Goal: Task Accomplishment & Management: Manage account settings

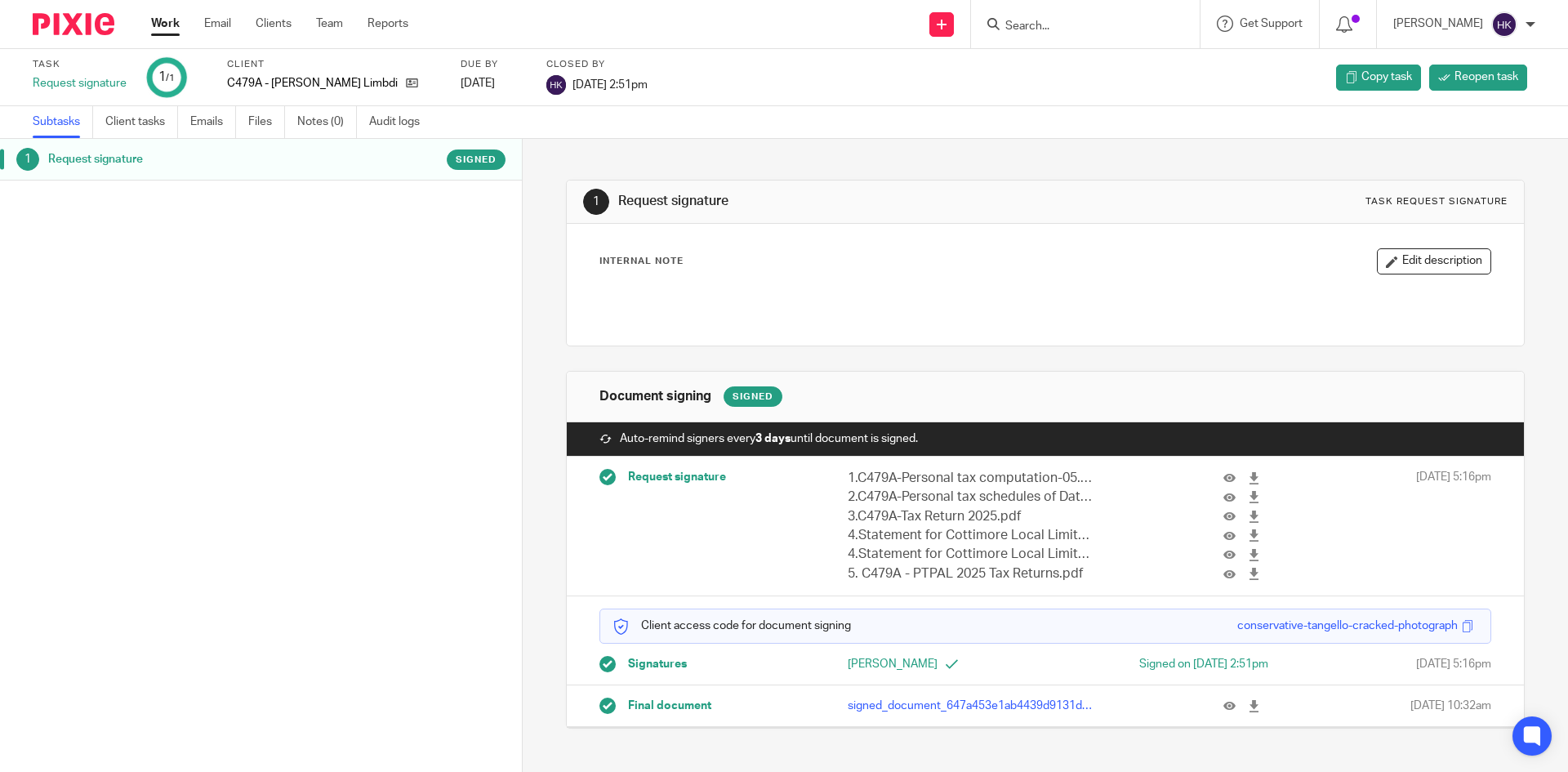
drag, startPoint x: 1235, startPoint y: 703, endPoint x: 1207, endPoint y: 689, distance: 31.3
click at [1248, 703] on icon at bounding box center [1254, 706] width 12 height 12
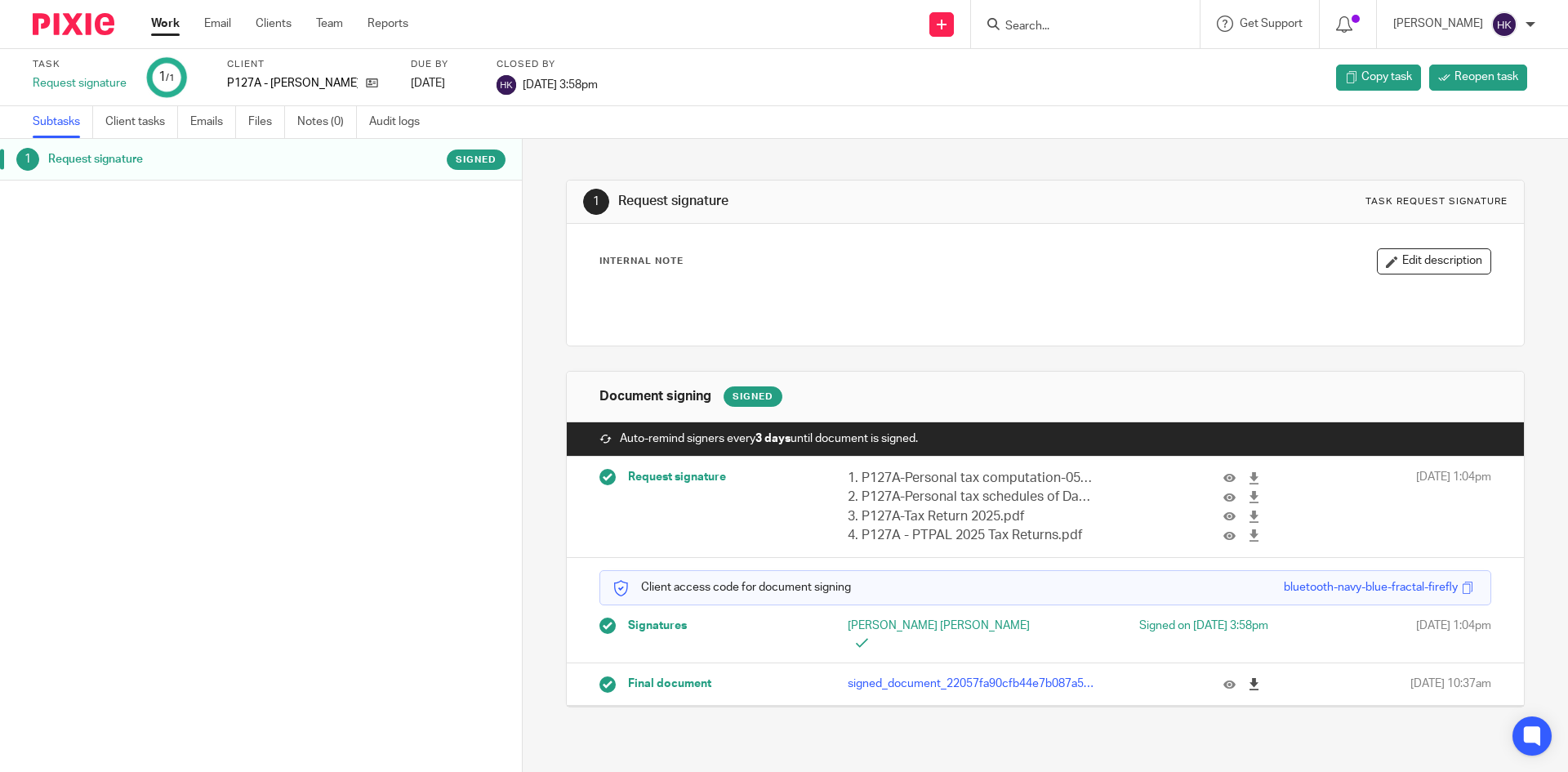
click at [1248, 678] on icon at bounding box center [1254, 684] width 12 height 12
click at [946, 28] on icon at bounding box center [941, 25] width 10 height 10
click at [955, 116] on link "Add client" at bounding box center [958, 125] width 115 height 24
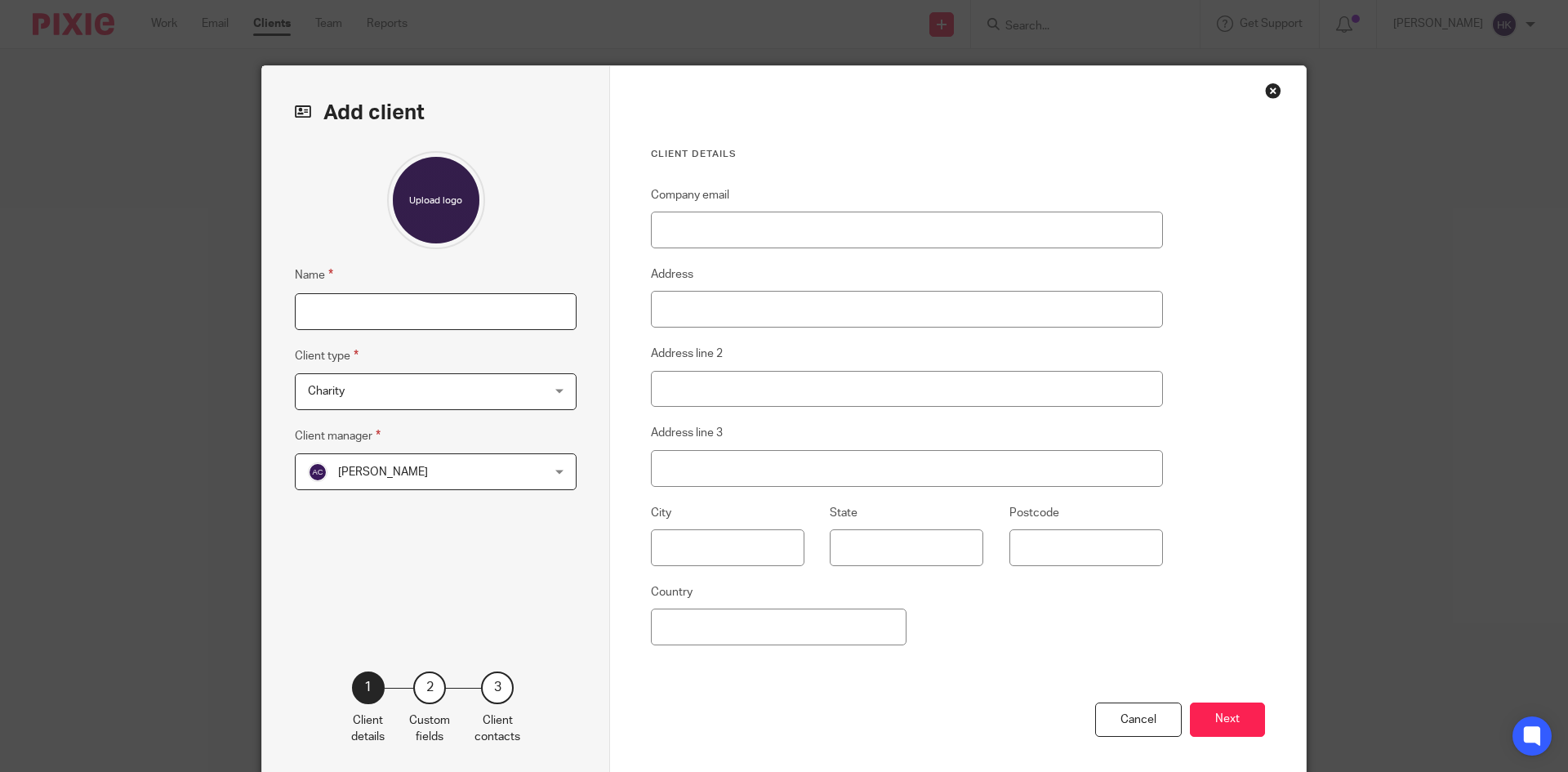
click at [343, 313] on input "Name" at bounding box center [435, 312] width 281 height 37
type input "S1117P - [PERSON_NAME] Property Partnership"
click at [370, 389] on span "Charity" at bounding box center [414, 391] width 214 height 34
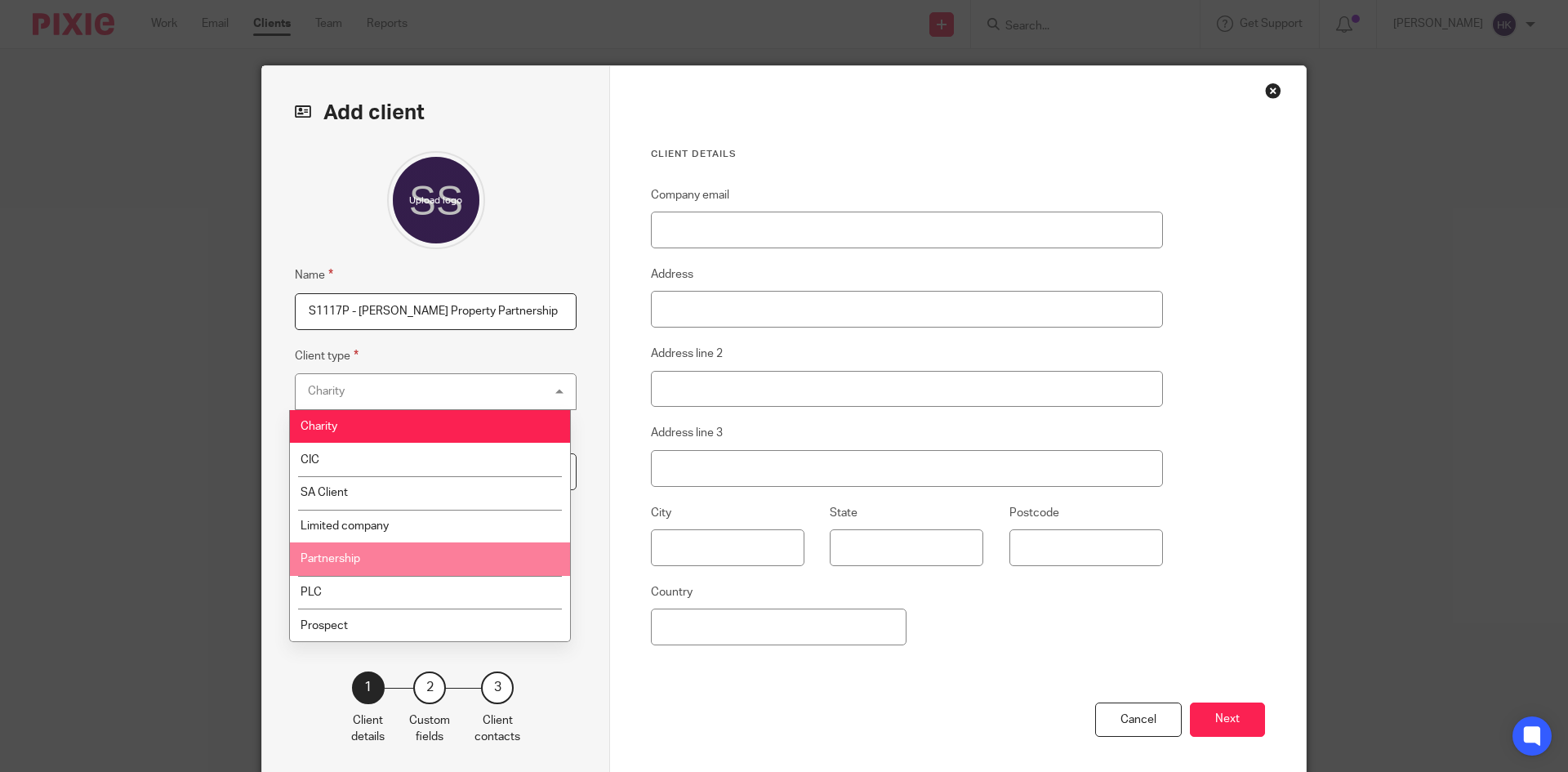
click at [399, 559] on li "Partnership" at bounding box center [429, 559] width 280 height 34
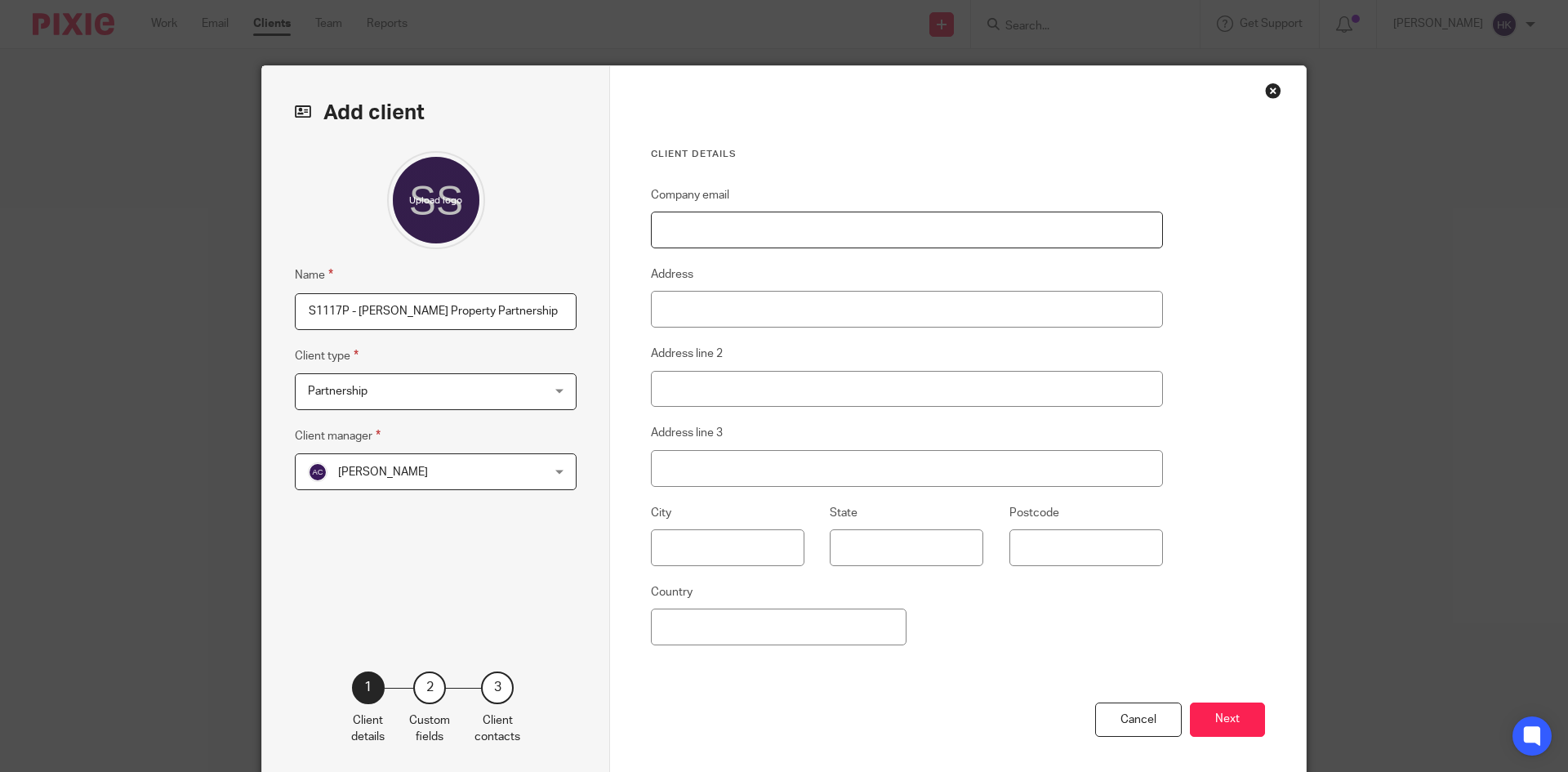
click at [716, 227] on input "Company email" at bounding box center [906, 230] width 512 height 37
paste input "[EMAIL_ADDRESS][DOMAIN_NAME]"
type input "[EMAIL_ADDRESS][DOMAIN_NAME]"
click at [1224, 714] on button "Next" at bounding box center [1227, 720] width 75 height 35
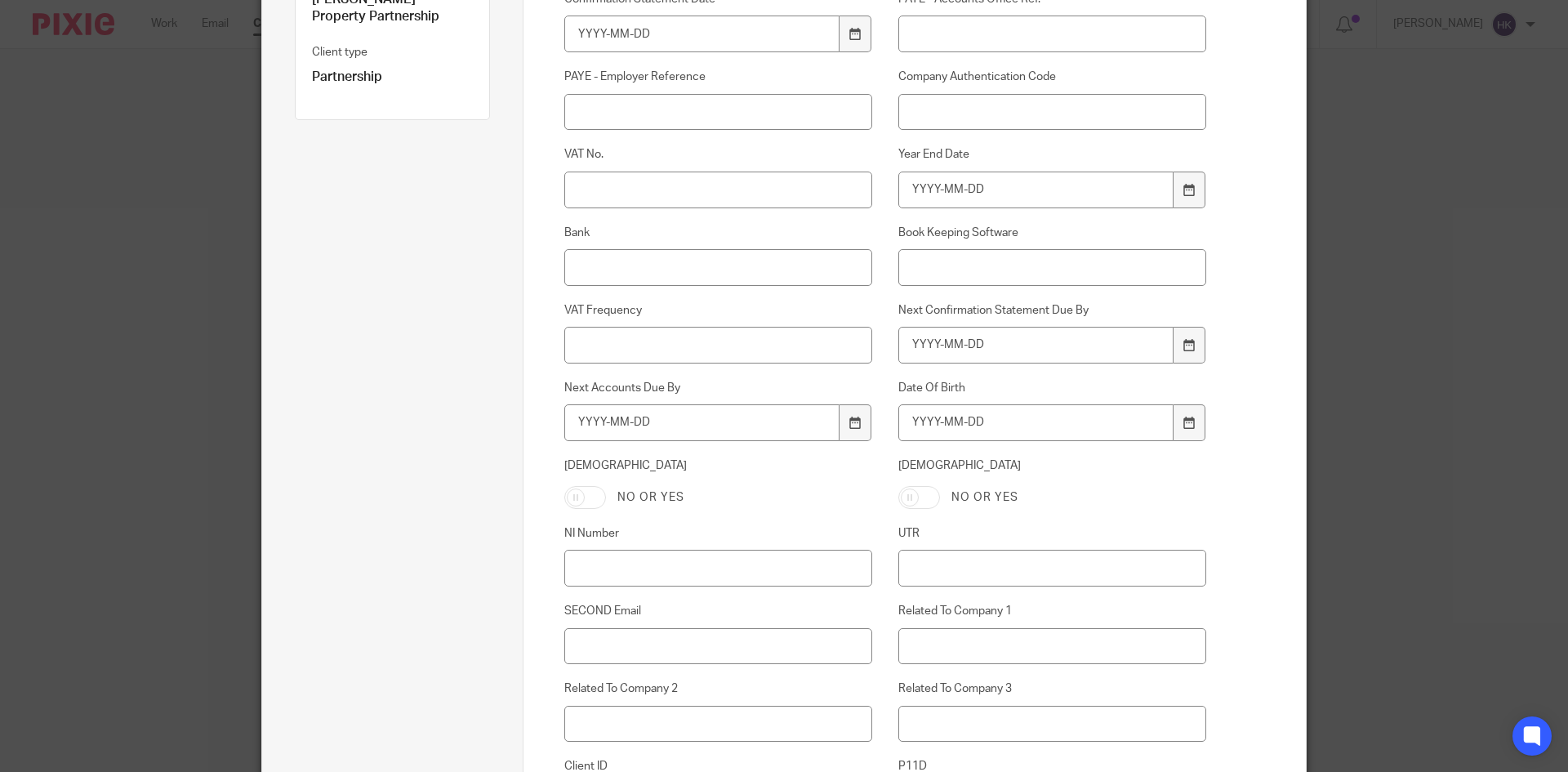
scroll to position [327, 0]
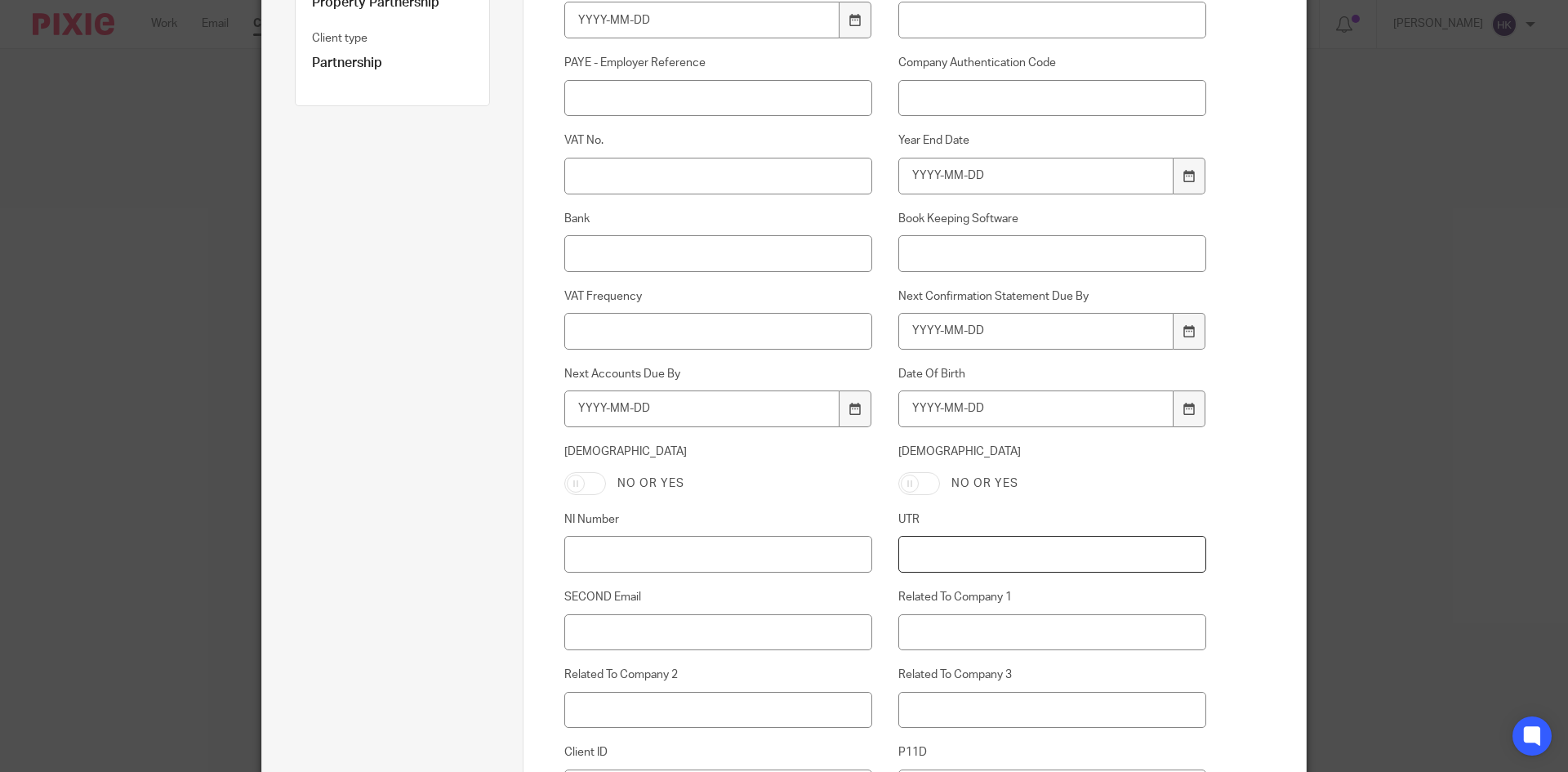
click at [933, 555] on input "UTR" at bounding box center [1052, 554] width 308 height 37
paste input "6841873826"
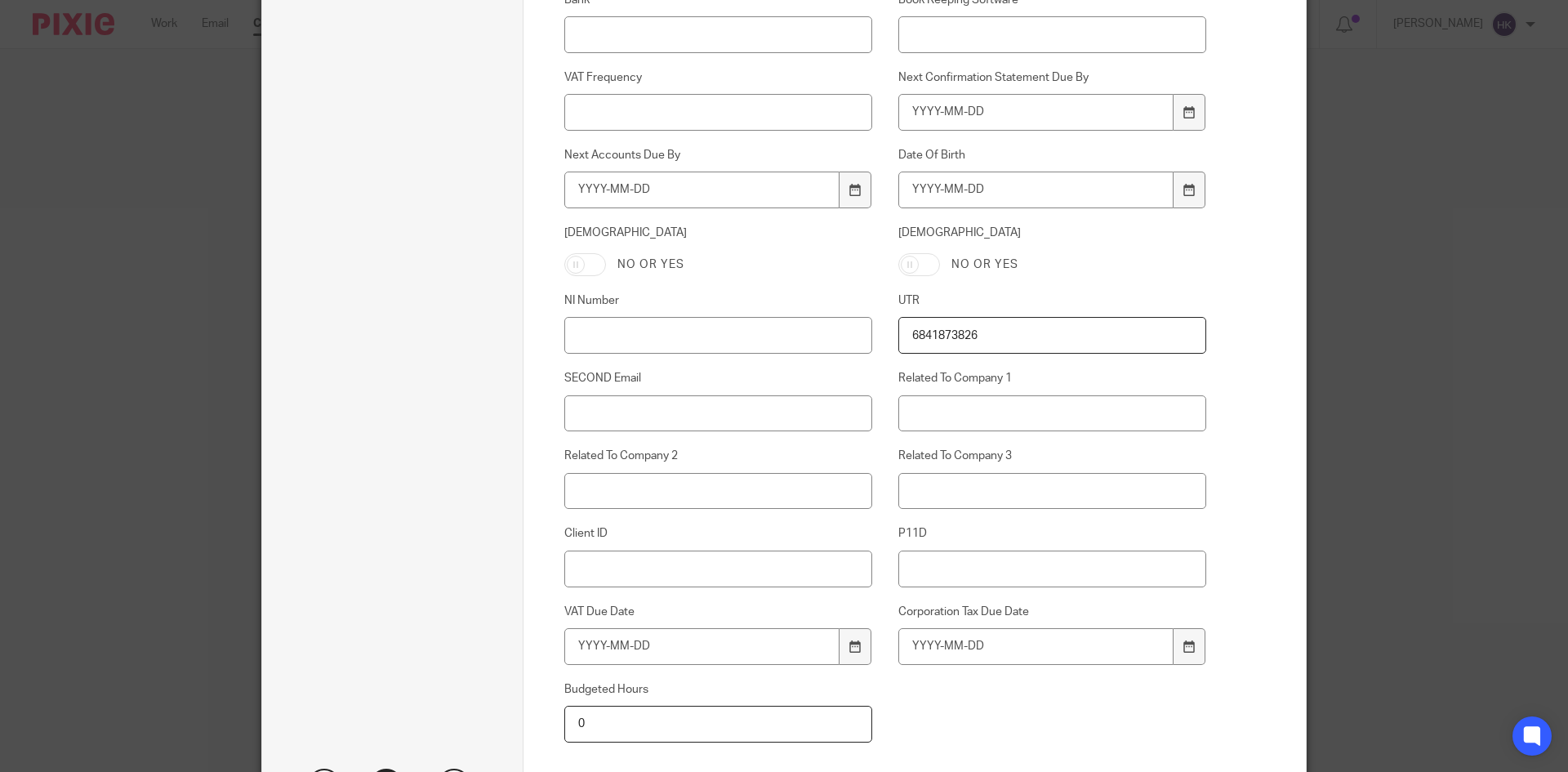
scroll to position [572, 0]
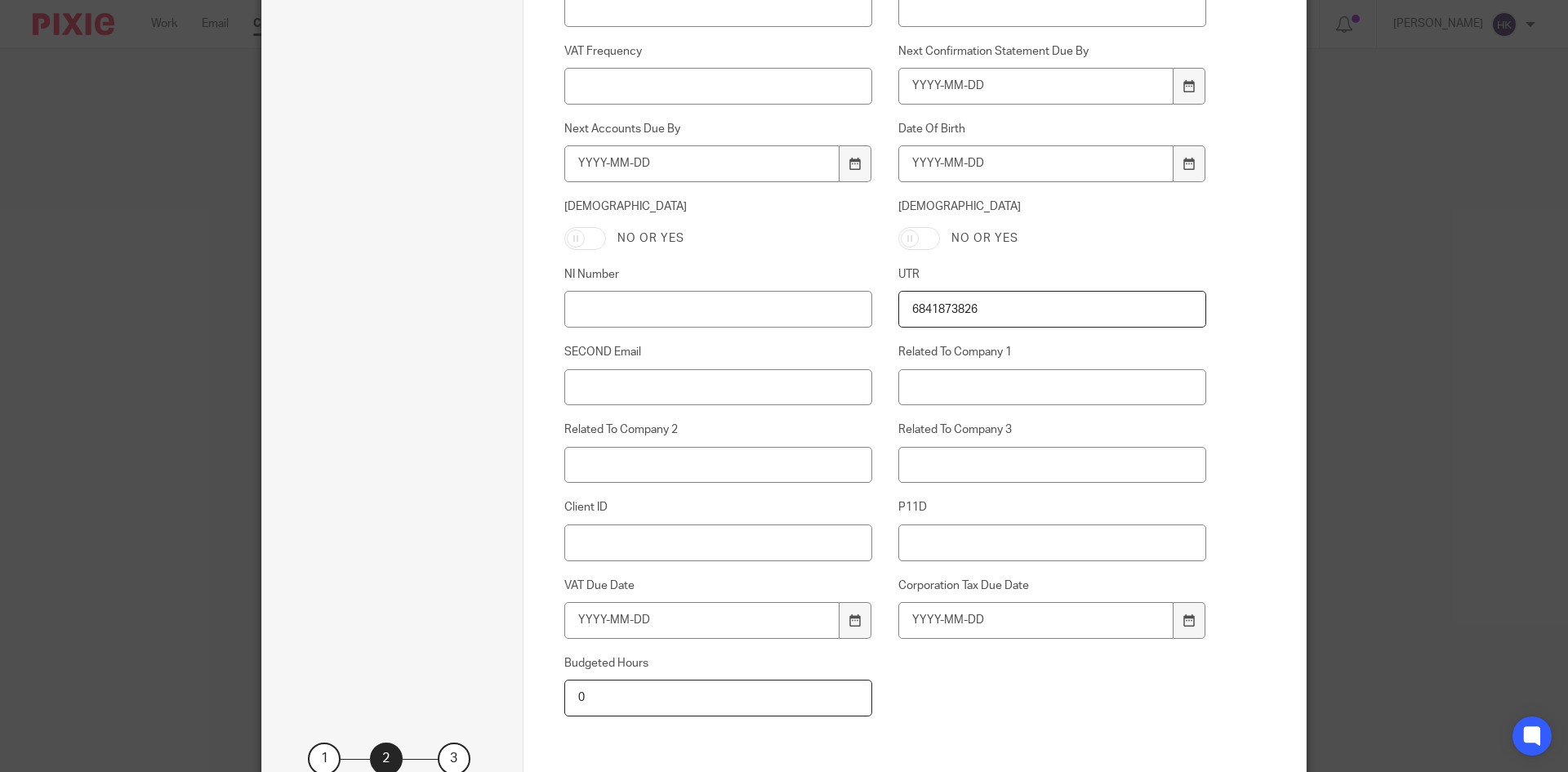
type input "6841873826"
click at [623, 550] on input "Client ID" at bounding box center [718, 542] width 308 height 37
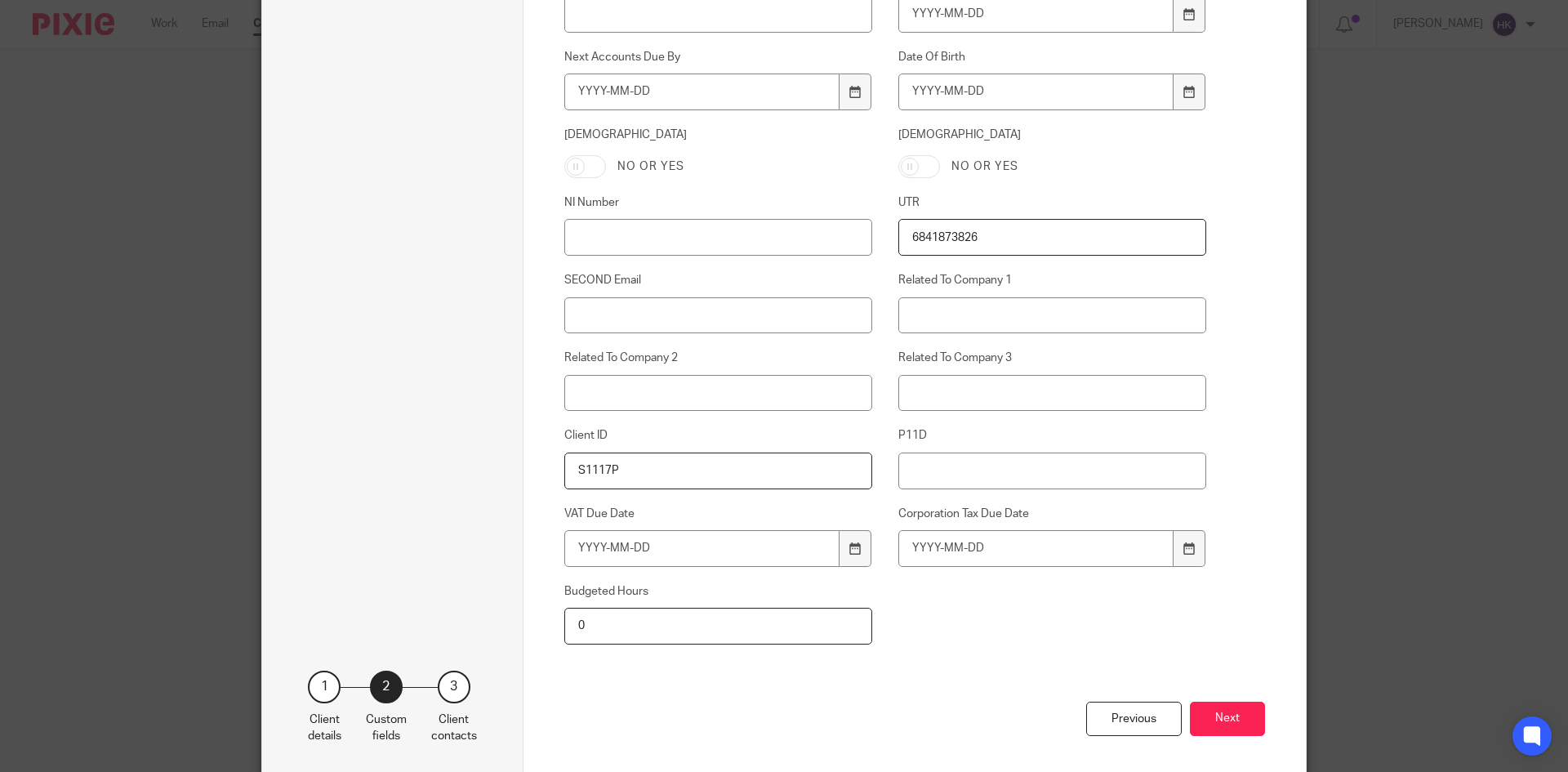
scroll to position [715, 0]
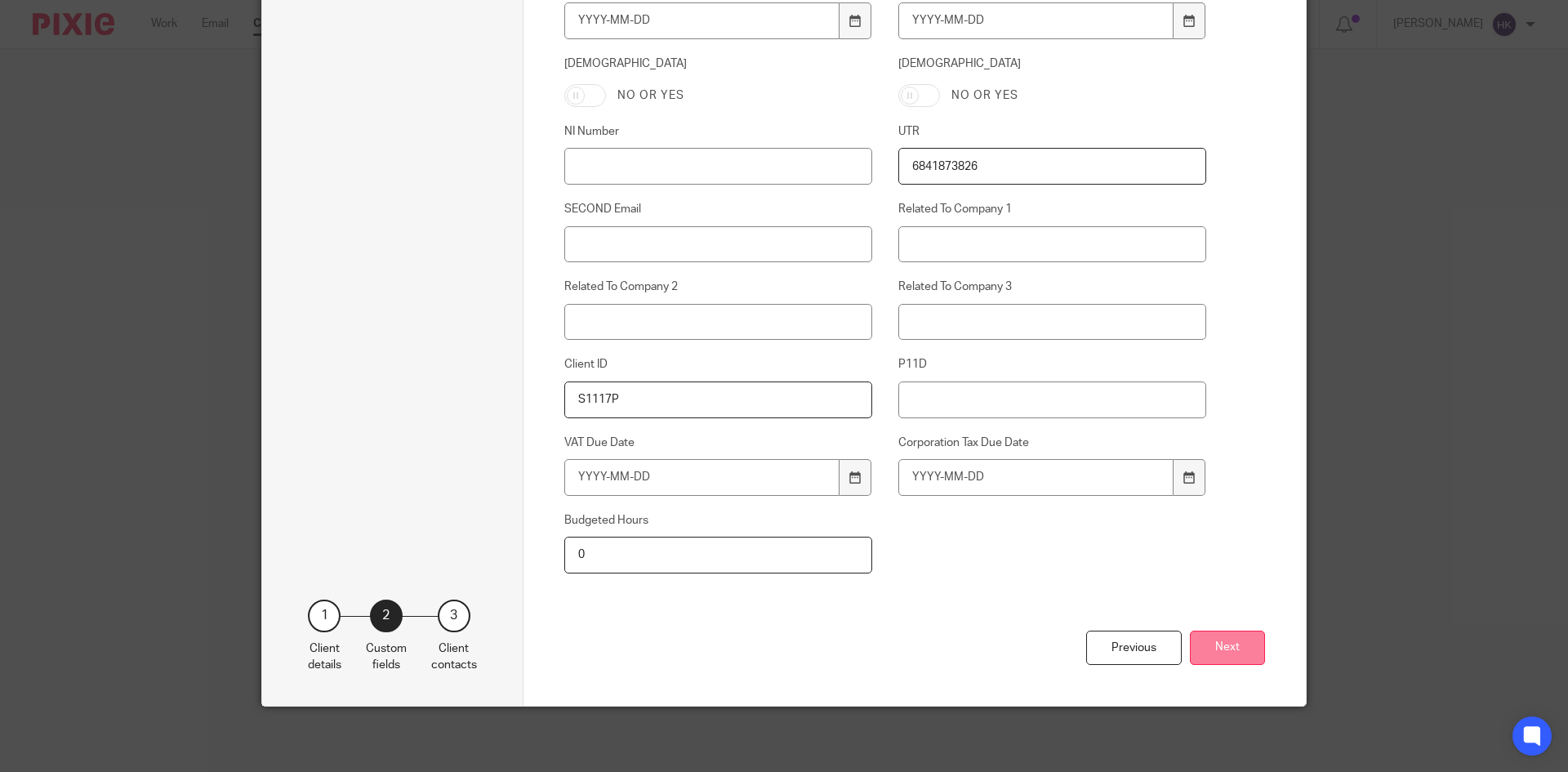
type input "S1117P"
click at [1217, 644] on button "Next" at bounding box center [1227, 648] width 75 height 35
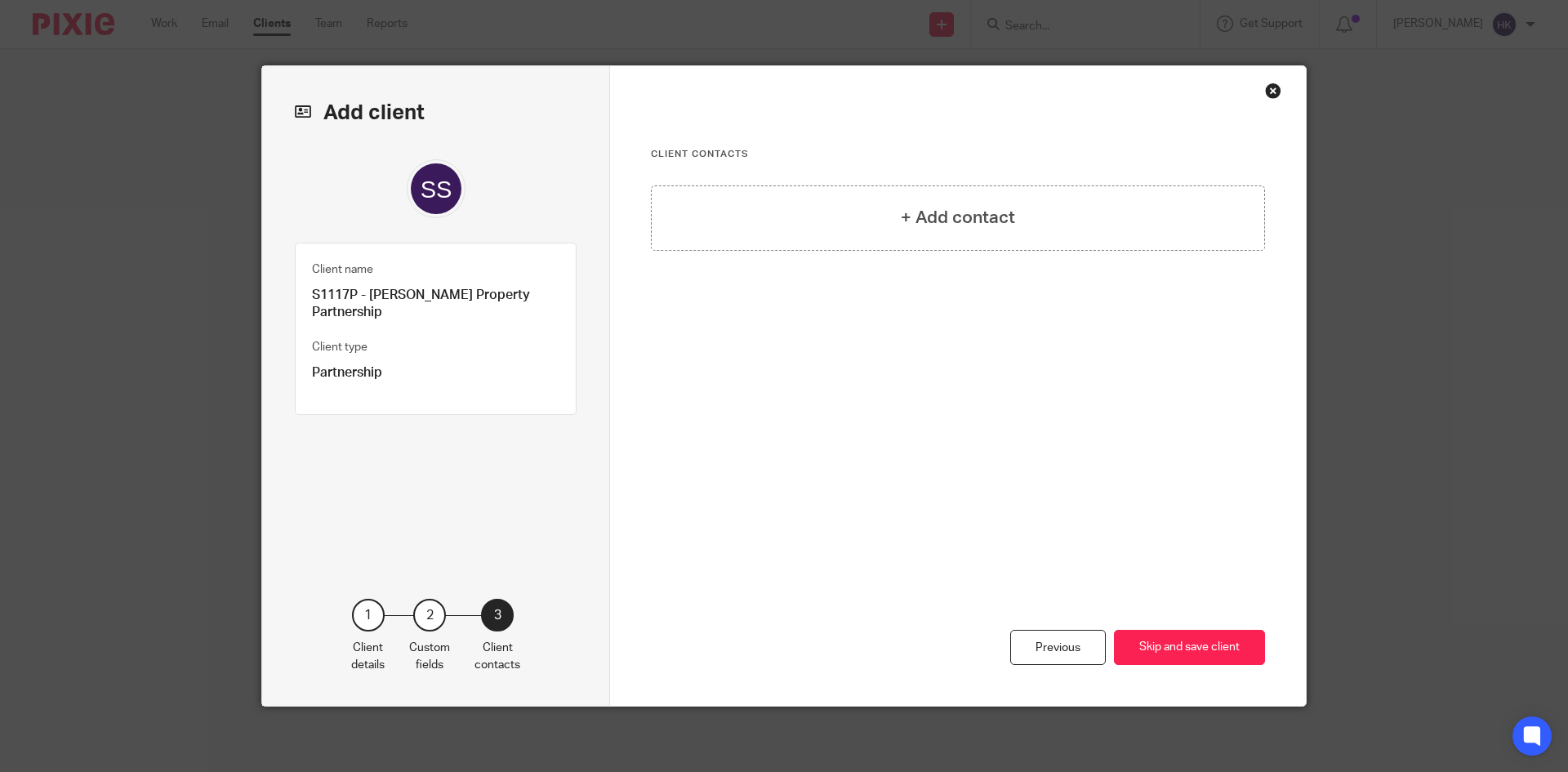
scroll to position [0, 0]
click at [900, 220] on h4 "+ Add contact" at bounding box center [957, 217] width 115 height 25
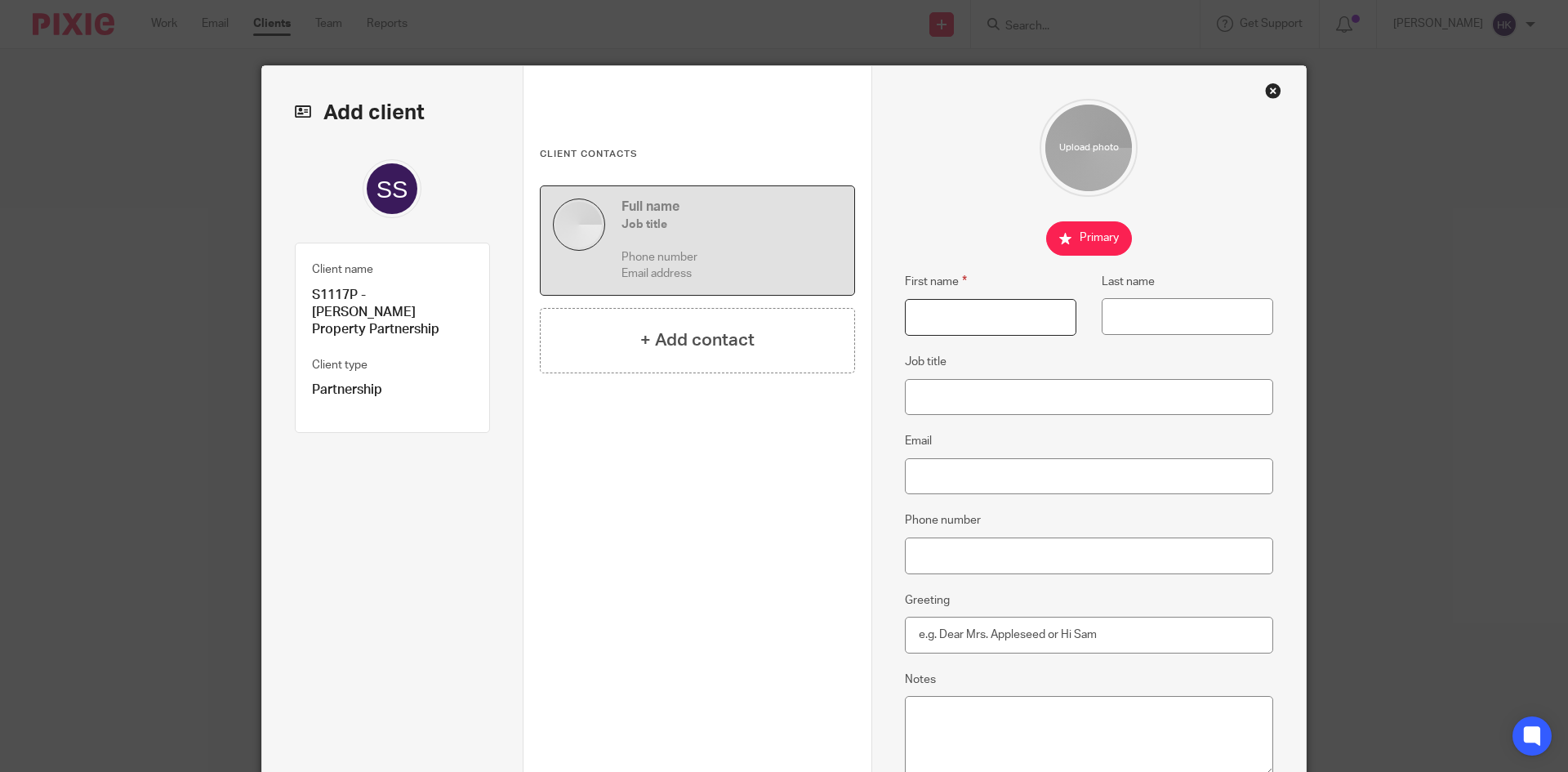
click at [991, 317] on input "First name" at bounding box center [991, 317] width 172 height 37
type input "r"
type input "Rita"
type input "Sarna"
click at [950, 481] on input "Email" at bounding box center [1090, 476] width 369 height 37
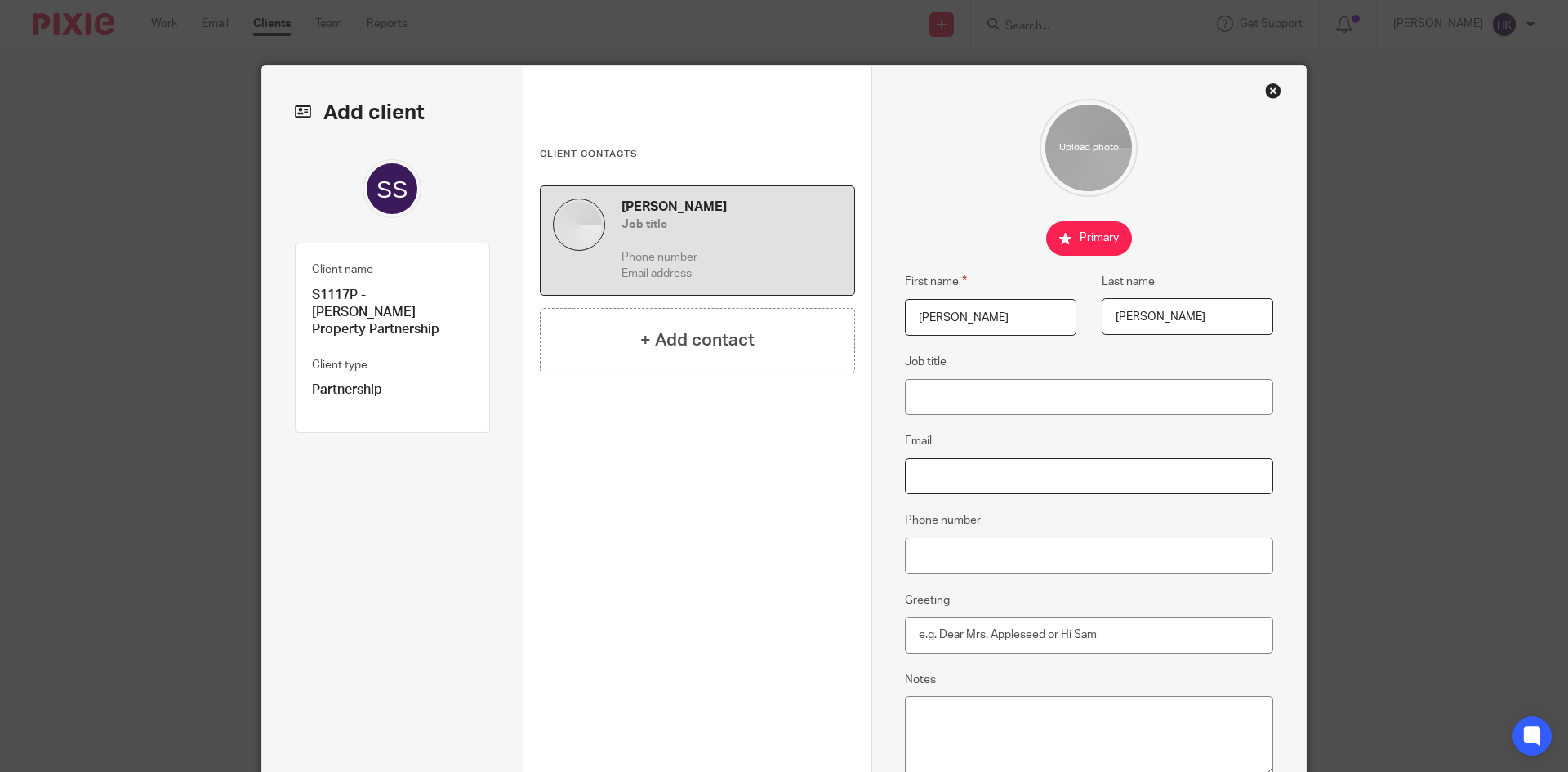
paste input "[EMAIL_ADDRESS][DOMAIN_NAME]"
type input "[EMAIL_ADDRESS][DOMAIN_NAME]"
click at [950, 550] on input "Phone number" at bounding box center [1090, 555] width 369 height 37
paste input "07971291013"
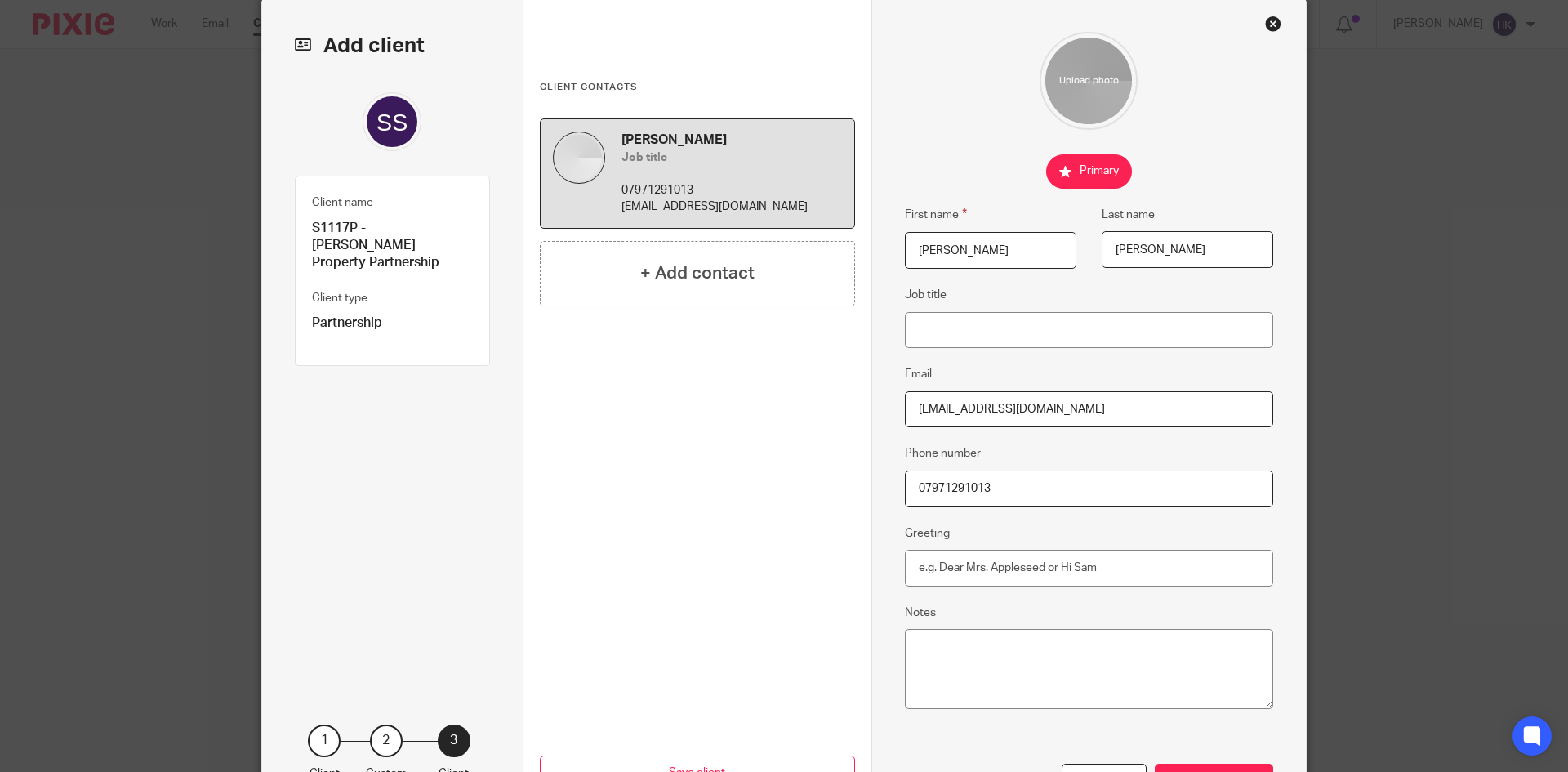
scroll to position [193, 0]
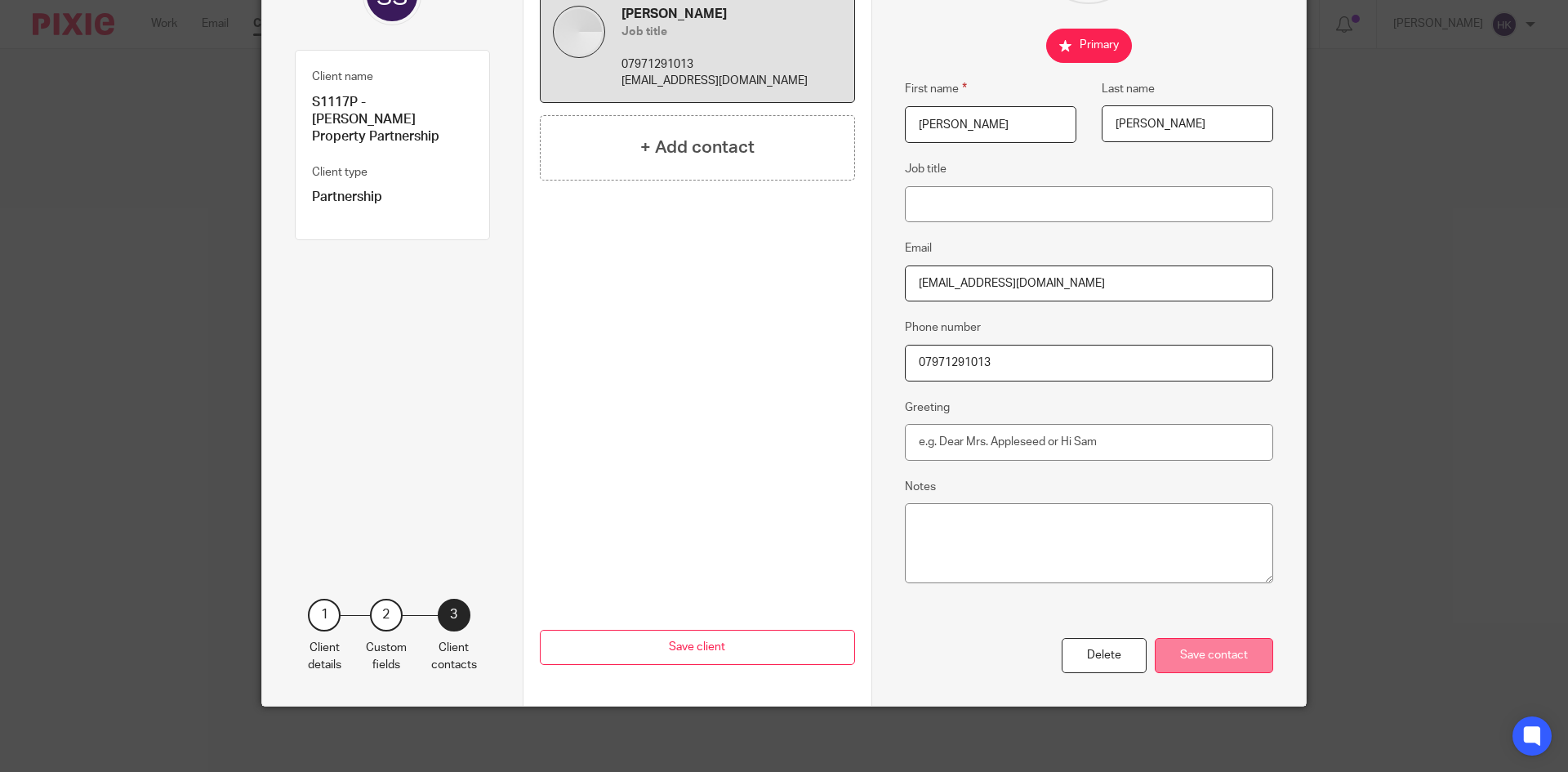
type input "07971291013"
click at [1238, 657] on div "Save contact" at bounding box center [1214, 655] width 119 height 35
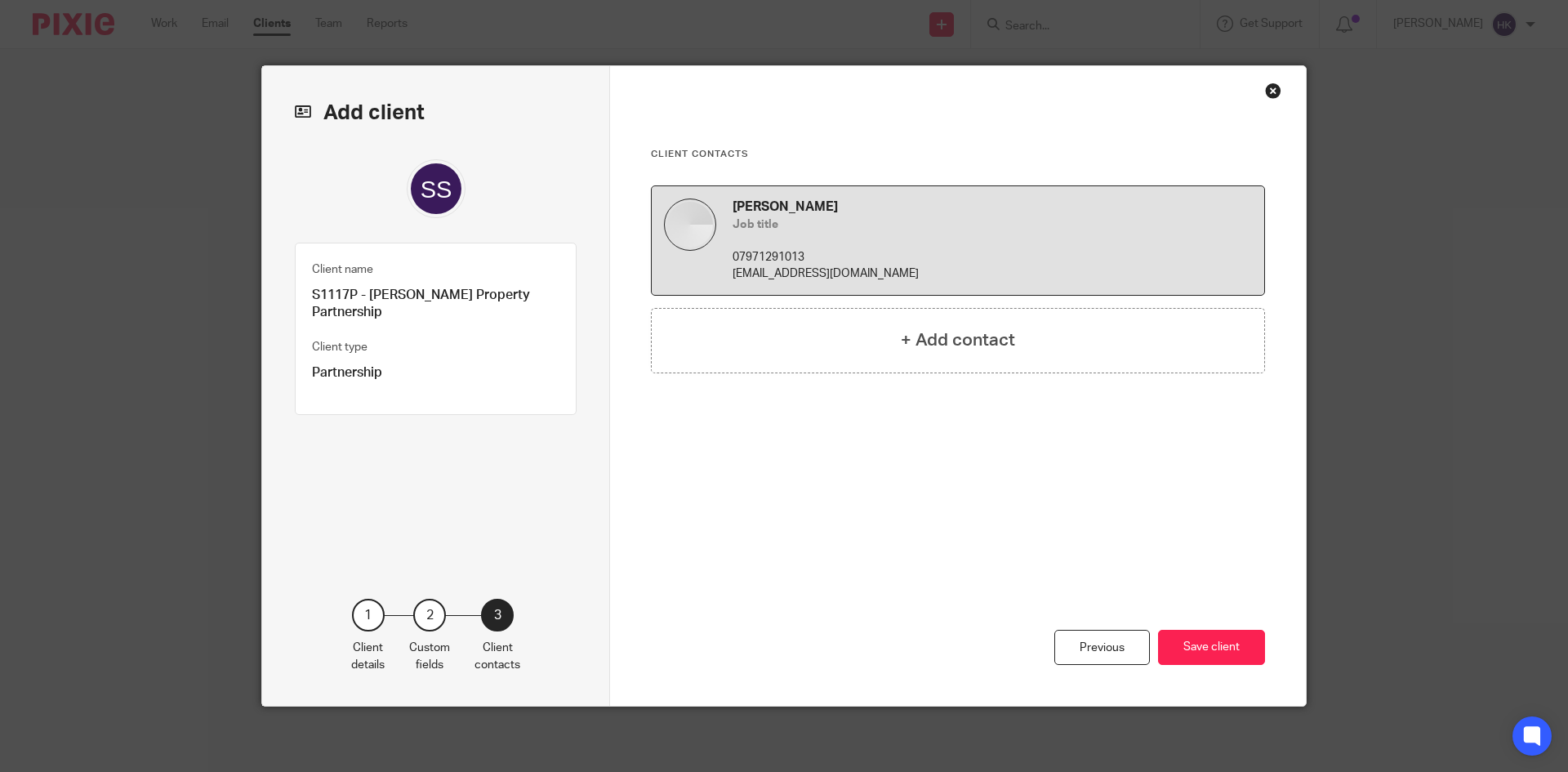
scroll to position [0, 0]
click at [1214, 646] on button "Save client" at bounding box center [1211, 647] width 107 height 35
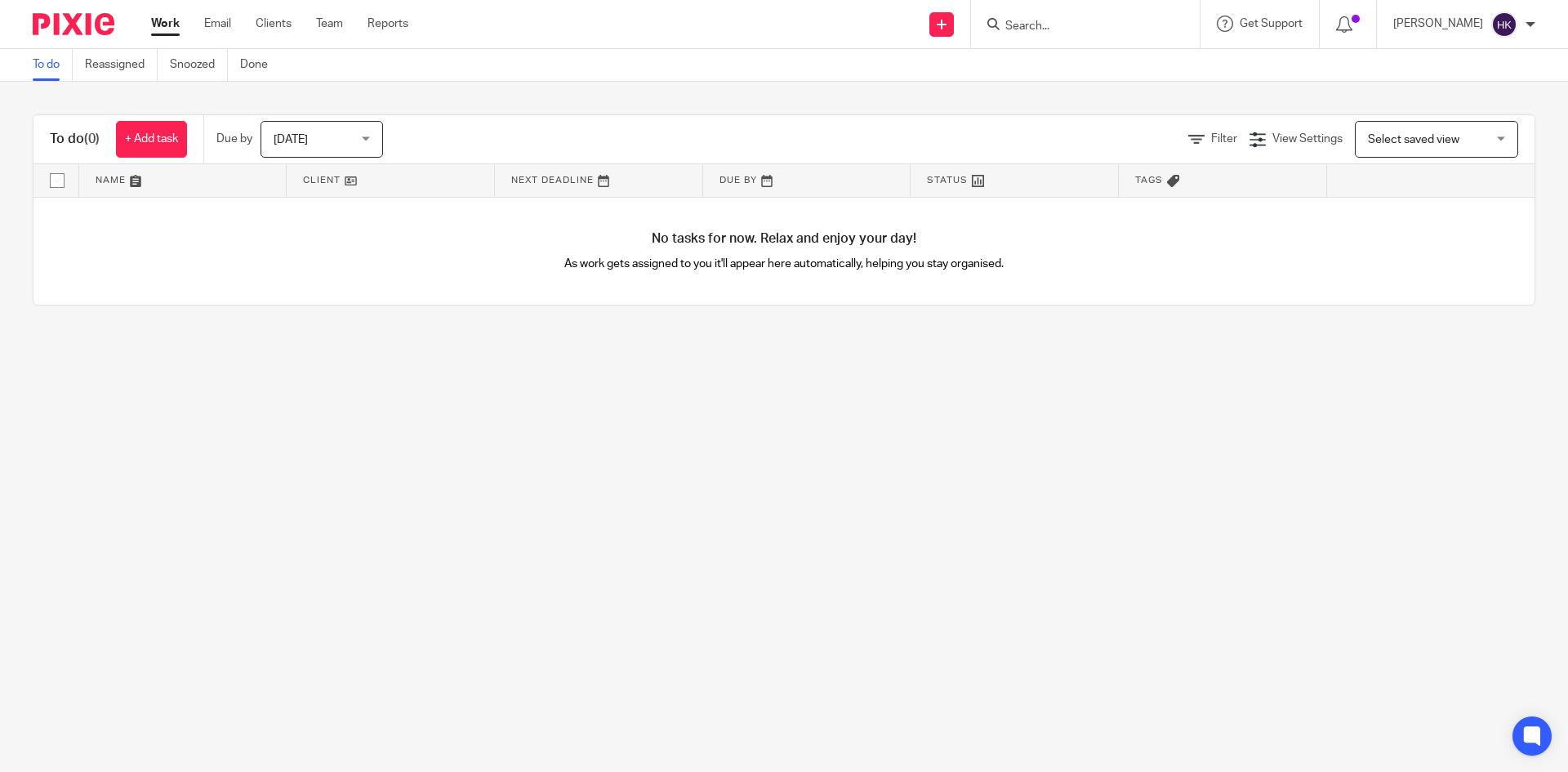
click at [1020, 20] on div at bounding box center [1082, 24] width 191 height 20
click at [1032, 25] on input "Search" at bounding box center [1077, 27] width 147 height 15
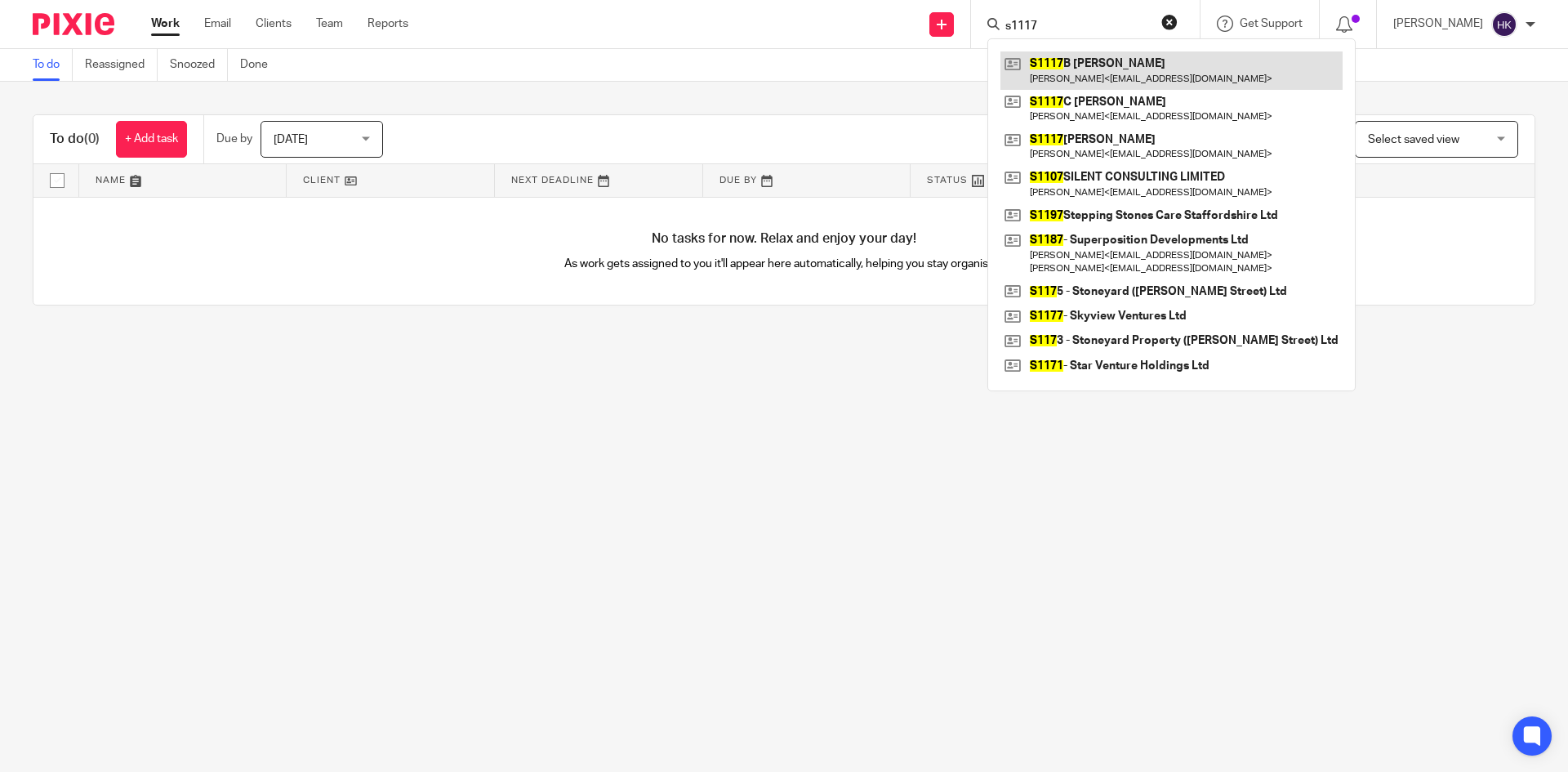
type input "s1117"
click at [1062, 61] on link at bounding box center [1171, 71] width 342 height 38
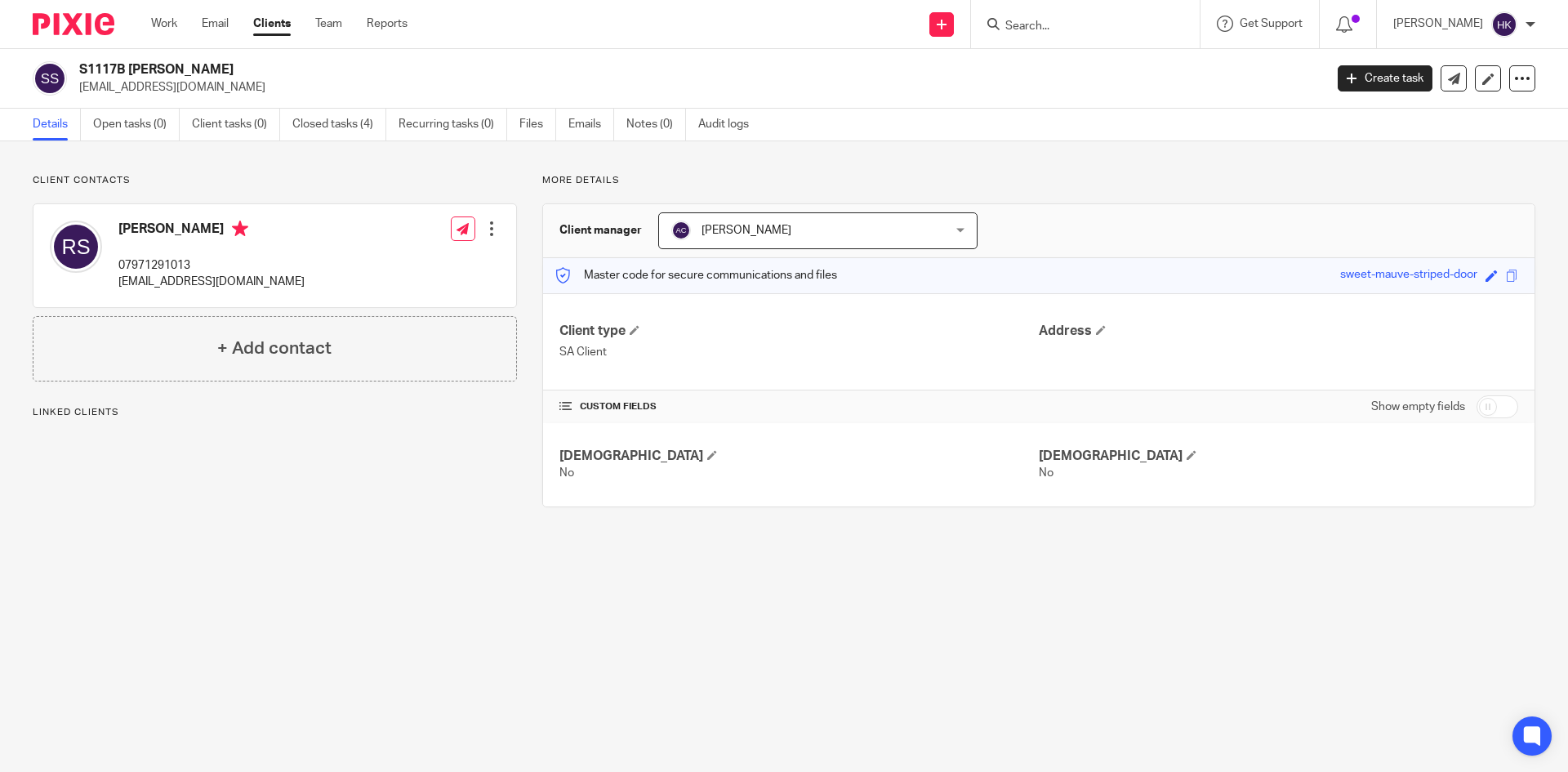
drag, startPoint x: 80, startPoint y: 94, endPoint x: 208, endPoint y: 96, distance: 128.0
click at [208, 96] on div "S1117B Rita Sarna ritasarna@hotmail.com Create task Update from Companies House…" at bounding box center [784, 79] width 1568 height 60
copy p "[EMAIL_ADDRESS][DOMAIN_NAME]"
drag, startPoint x: 119, startPoint y: 257, endPoint x: 125, endPoint y: 263, distance: 8.5
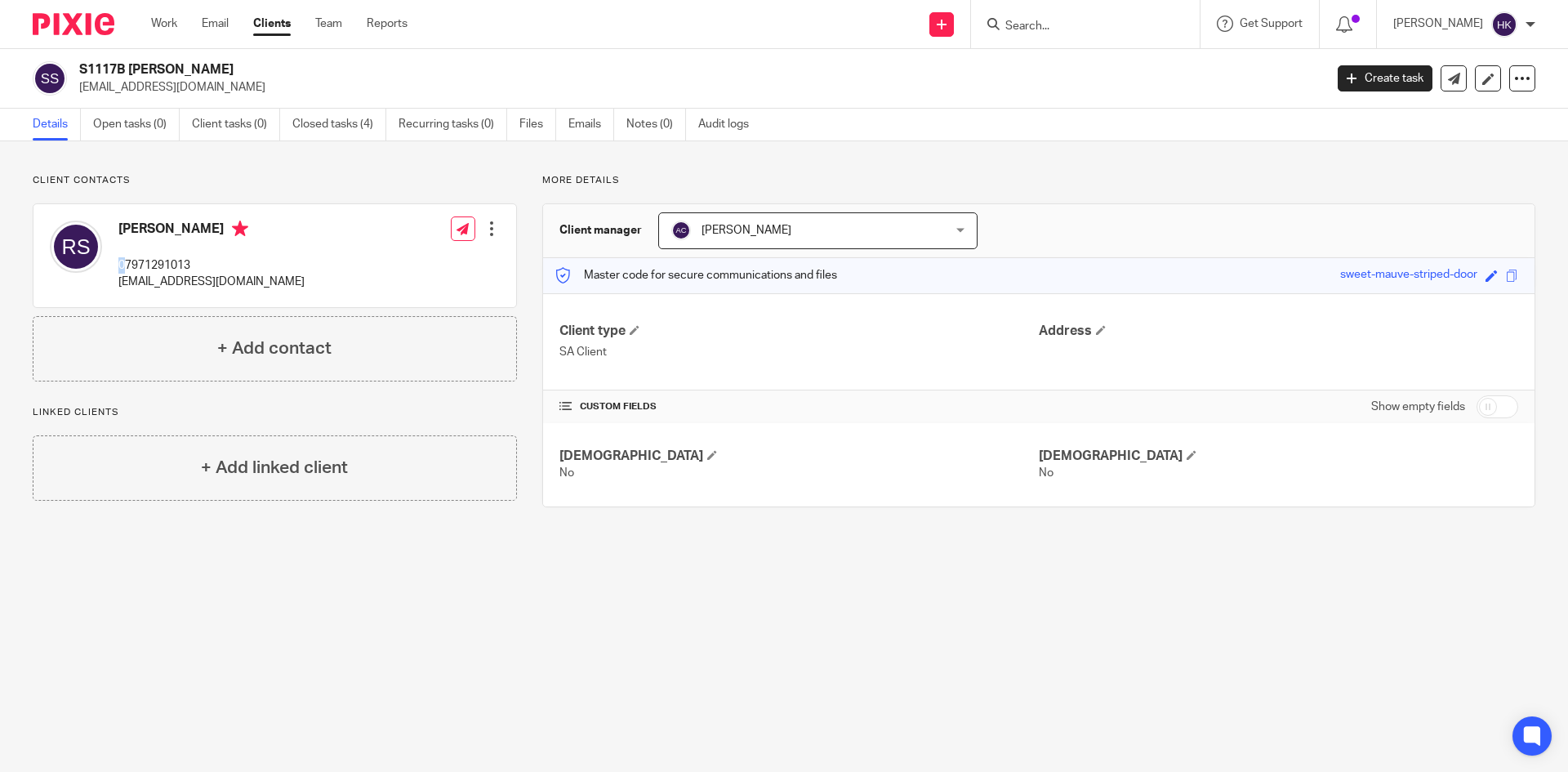
click at [125, 263] on div "Rita Sarna 07971291013 ritasarna@hotmail.com" at bounding box center [212, 256] width 187 height 70
drag, startPoint x: 207, startPoint y: 260, endPoint x: 115, endPoint y: 270, distance: 92.5
click at [115, 270] on div "Rita Sarna 07971291013 ritasarna@hotmail.com" at bounding box center [177, 256] width 255 height 87
copy p "07971291013"
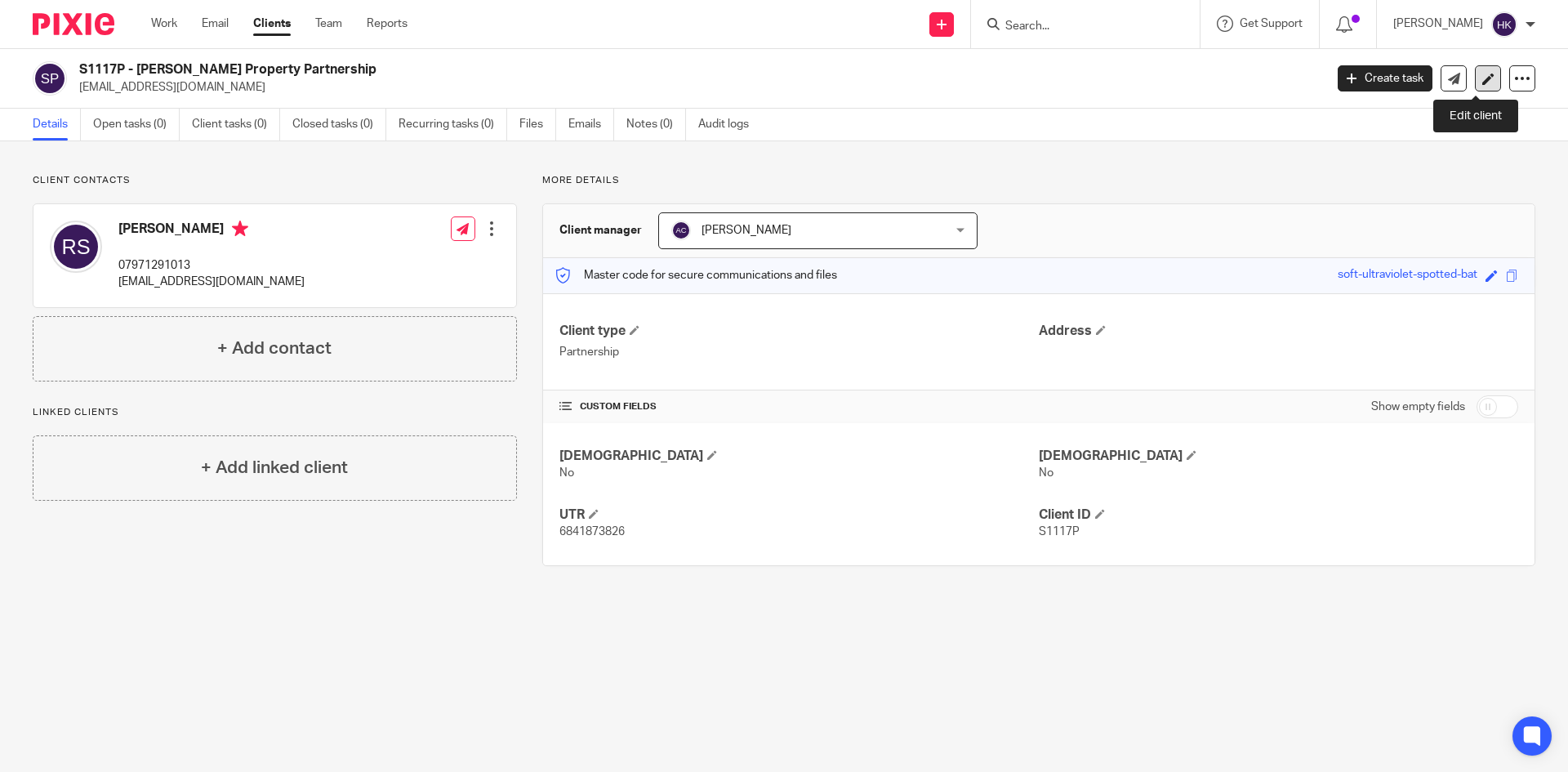
click at [1482, 83] on icon at bounding box center [1488, 79] width 12 height 12
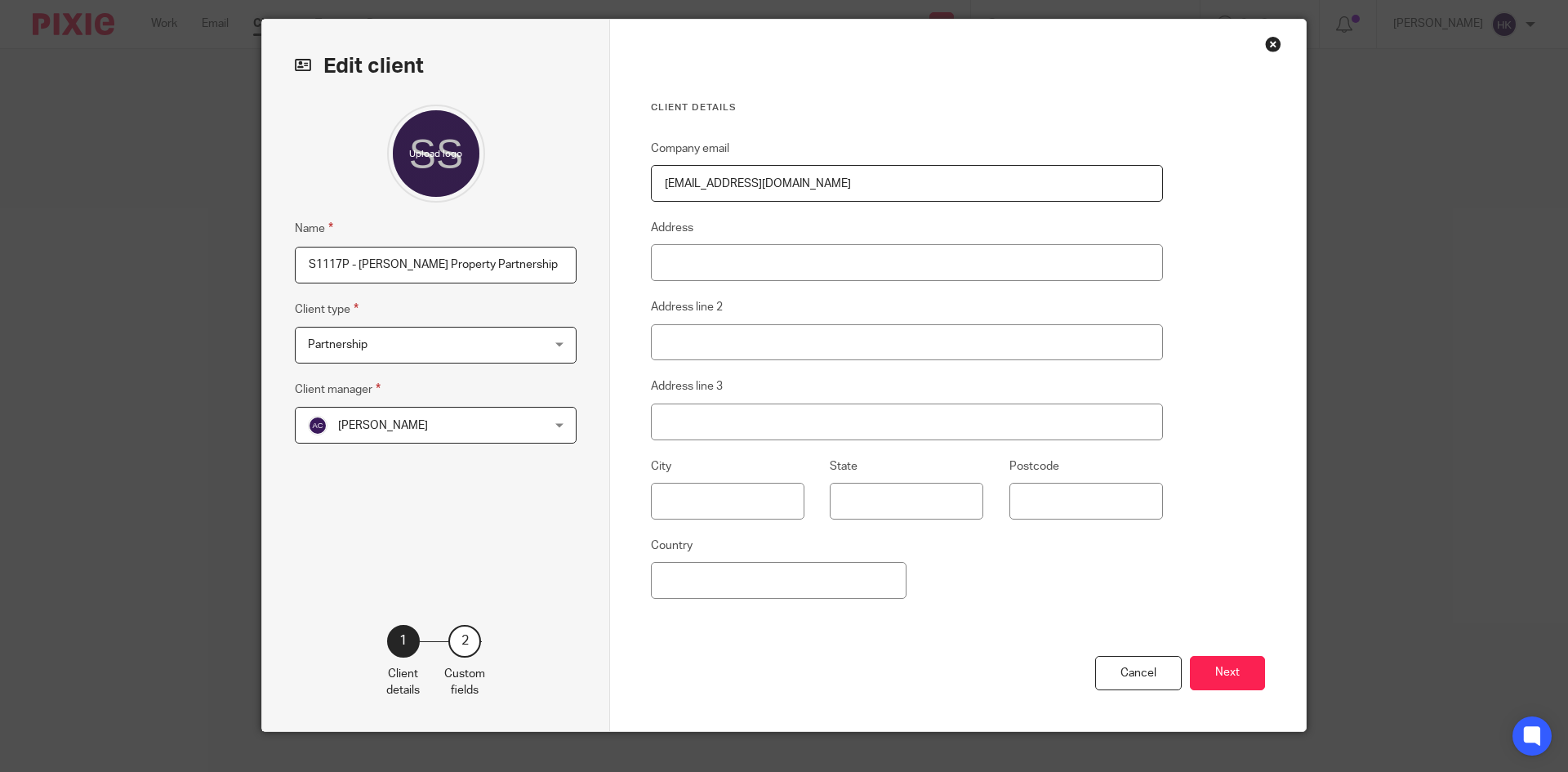
scroll to position [72, 0]
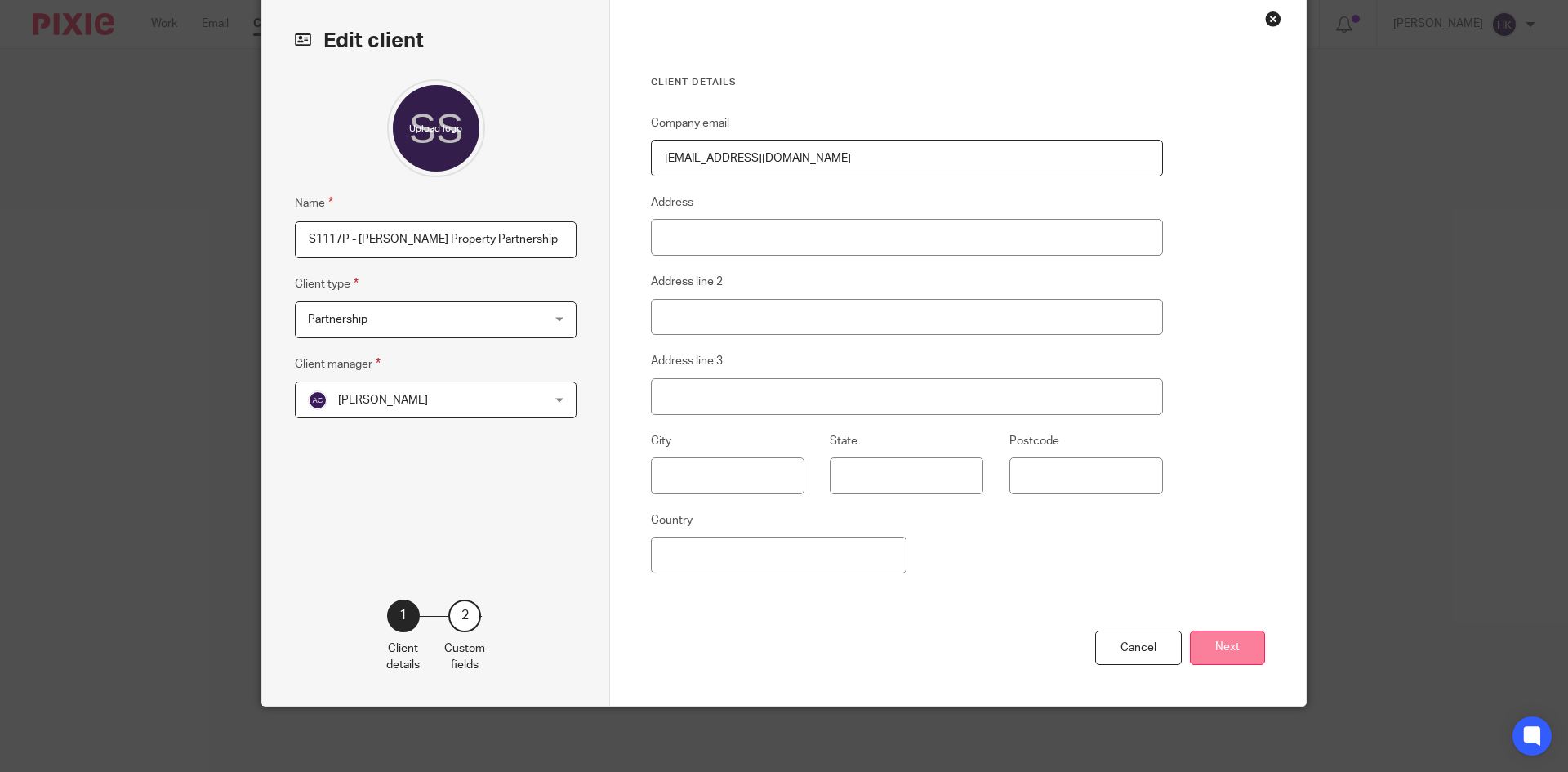
click at [1207, 644] on button "Next" at bounding box center [1227, 648] width 75 height 35
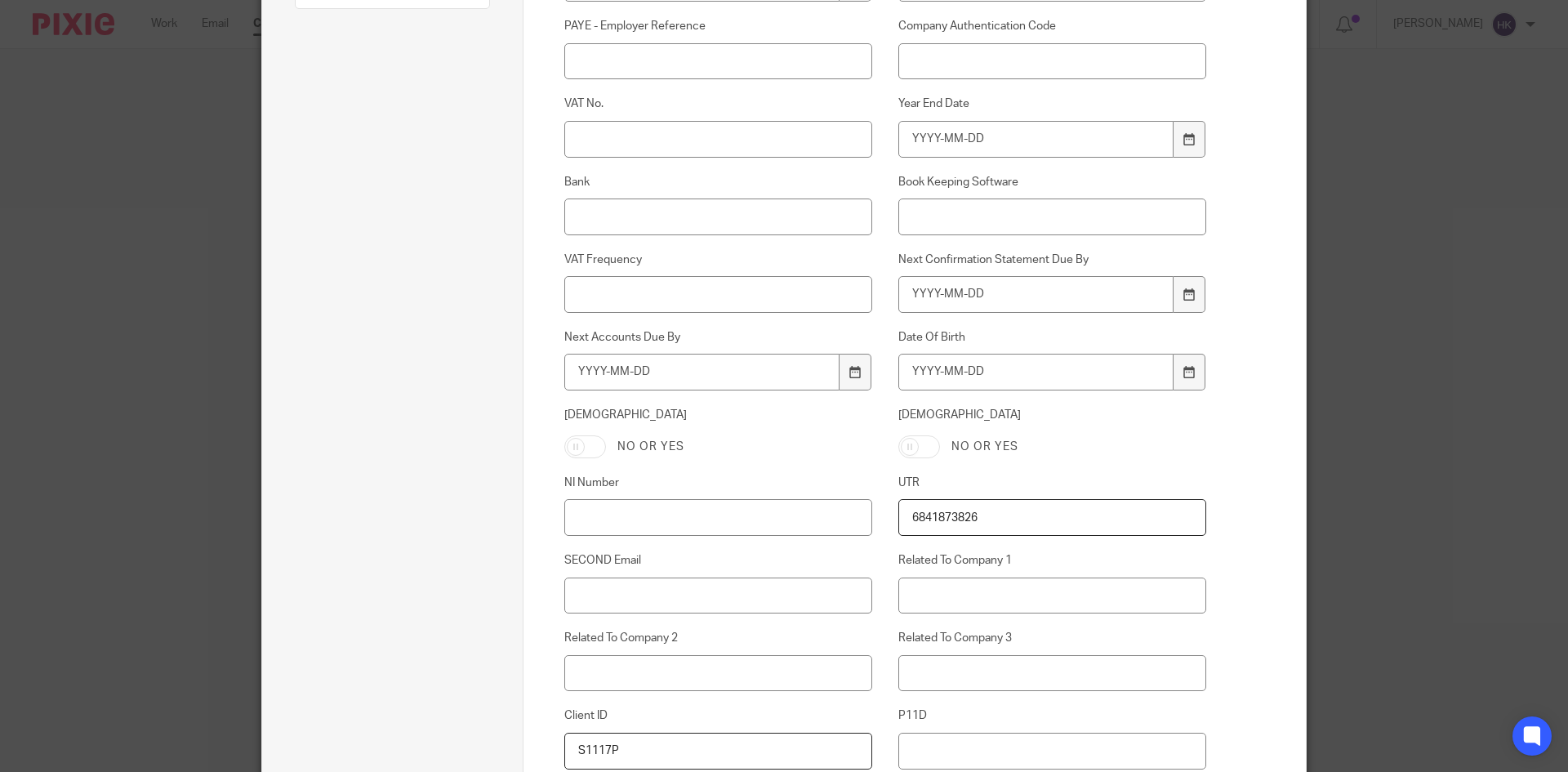
scroll to position [398, 0]
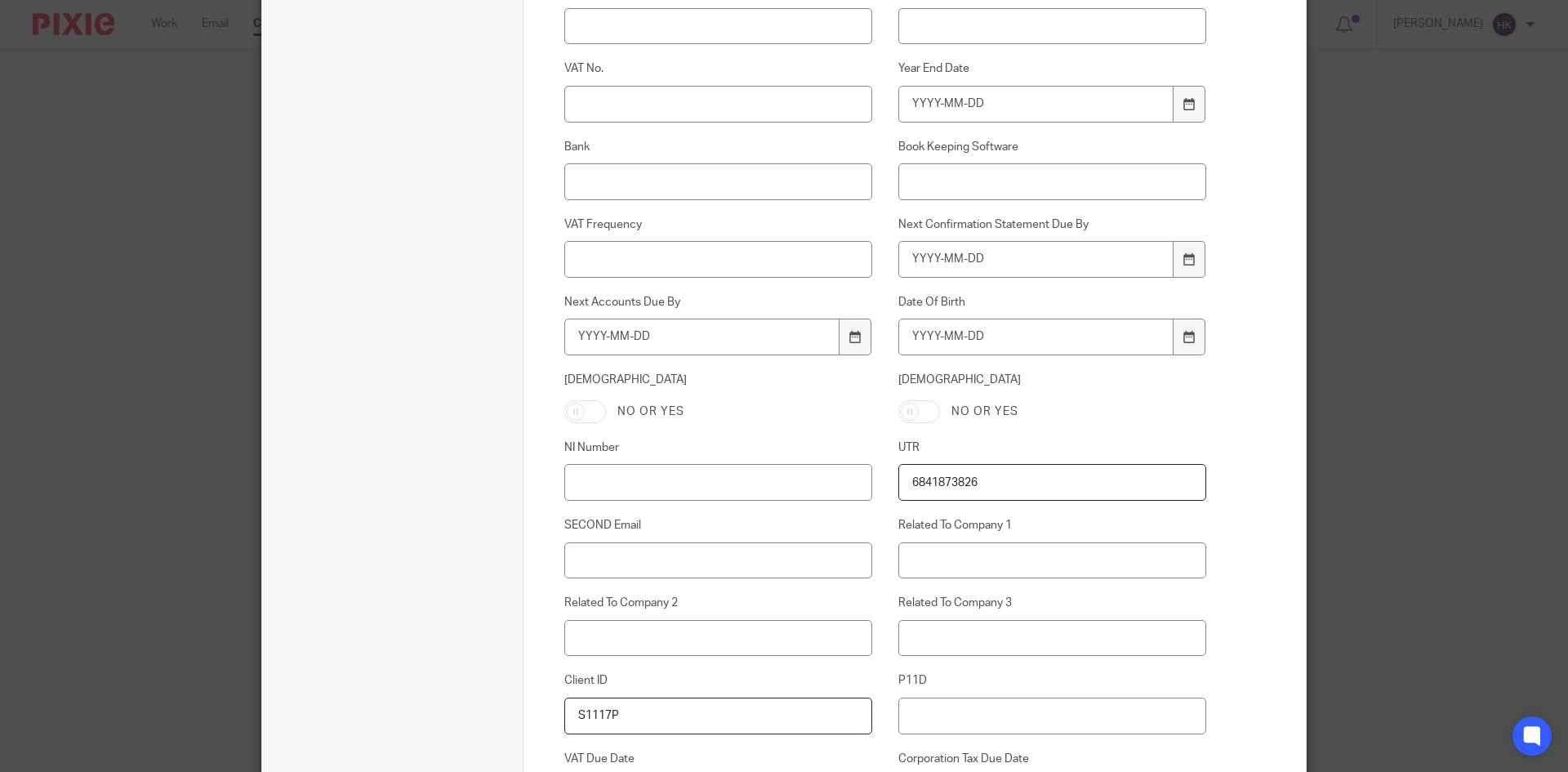
drag, startPoint x: 1011, startPoint y: 483, endPoint x: 873, endPoint y: 489, distance: 138.1
click at [873, 489] on div "UTR 6841873826" at bounding box center [1039, 469] width 334 height 61
paste input "2130953183"
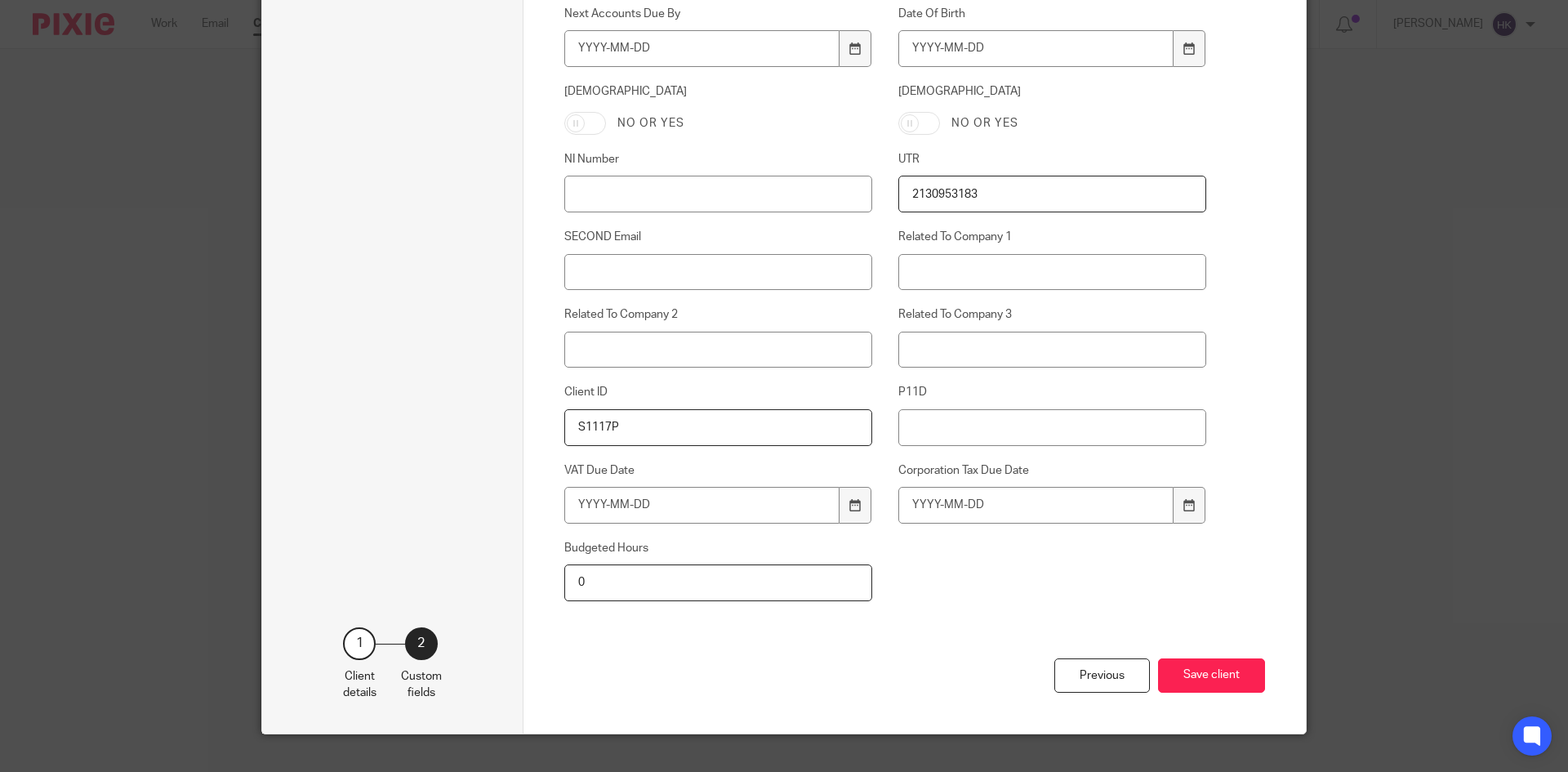
scroll to position [715, 0]
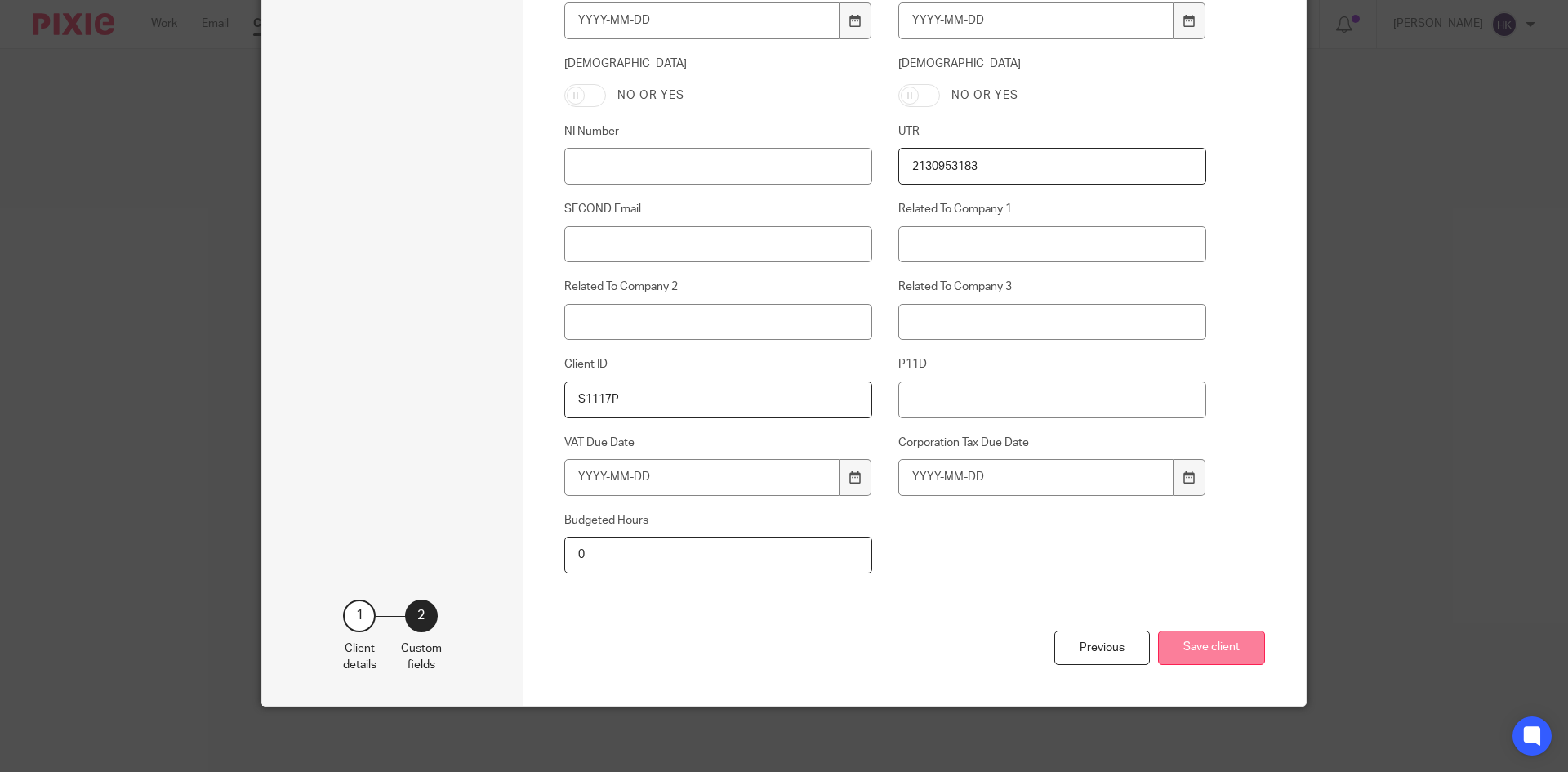
type input "2130953183"
click at [1208, 643] on button "Save client" at bounding box center [1211, 648] width 107 height 35
